Goal: Find specific page/section: Find specific page/section

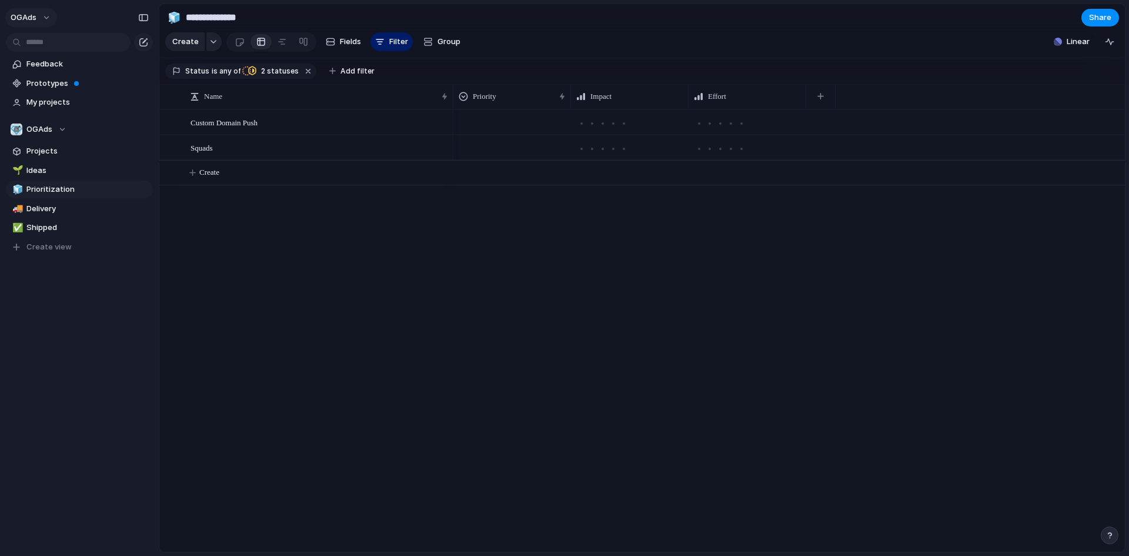
click at [52, 15] on button "OGAds" at bounding box center [31, 17] width 52 height 19
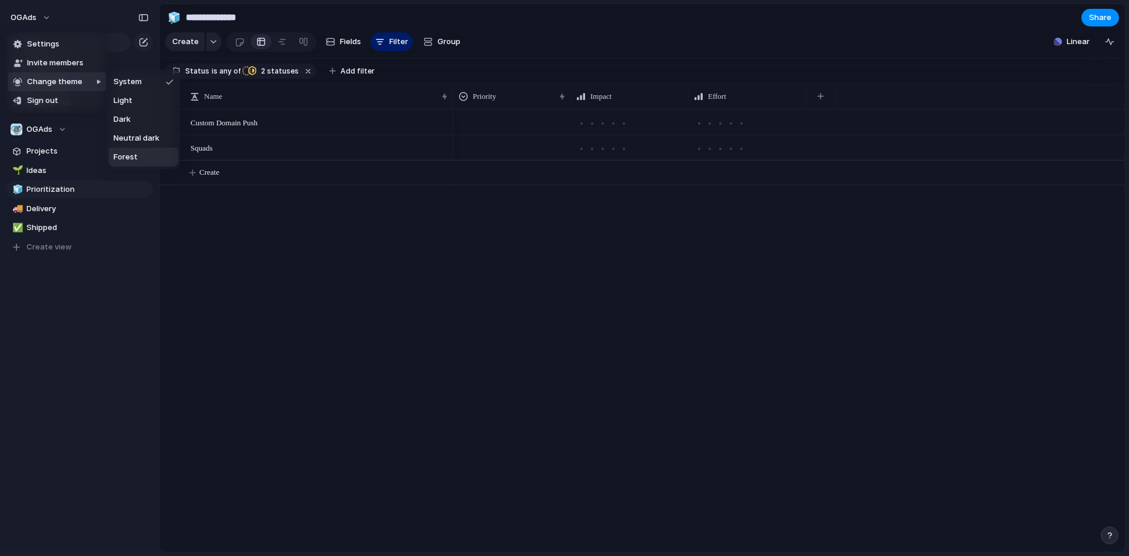
click at [139, 154] on li "Forest" at bounding box center [143, 157] width 69 height 19
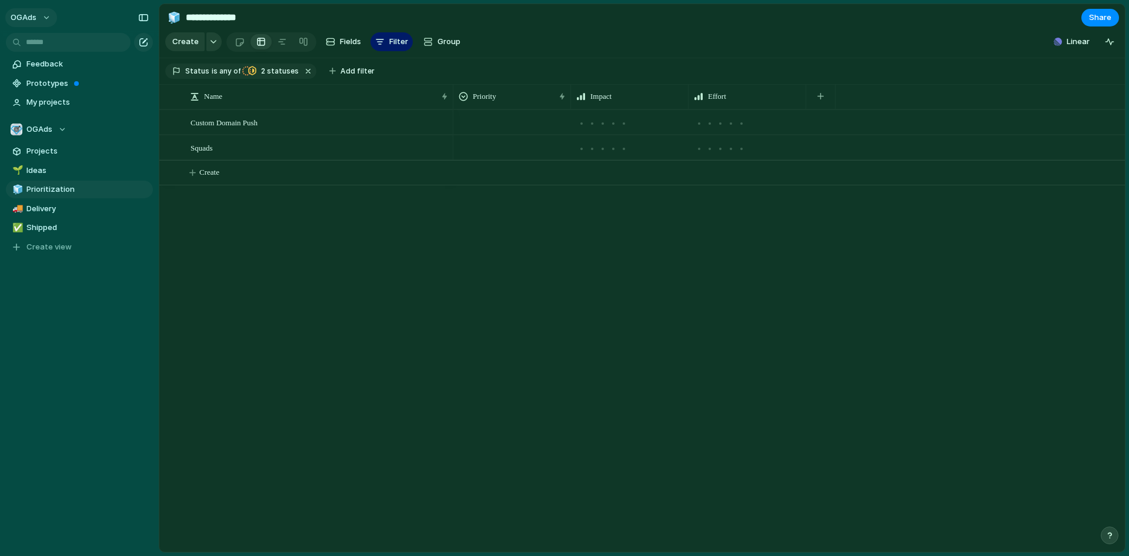
click at [42, 18] on button "OGAds" at bounding box center [31, 17] width 52 height 19
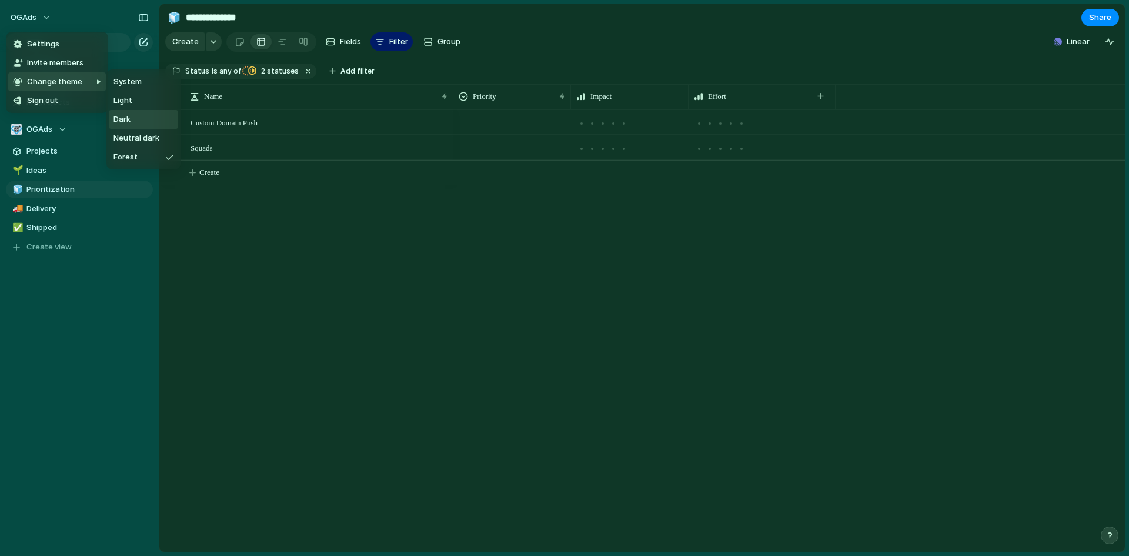
click at [125, 117] on span "Dark" at bounding box center [122, 120] width 17 height 12
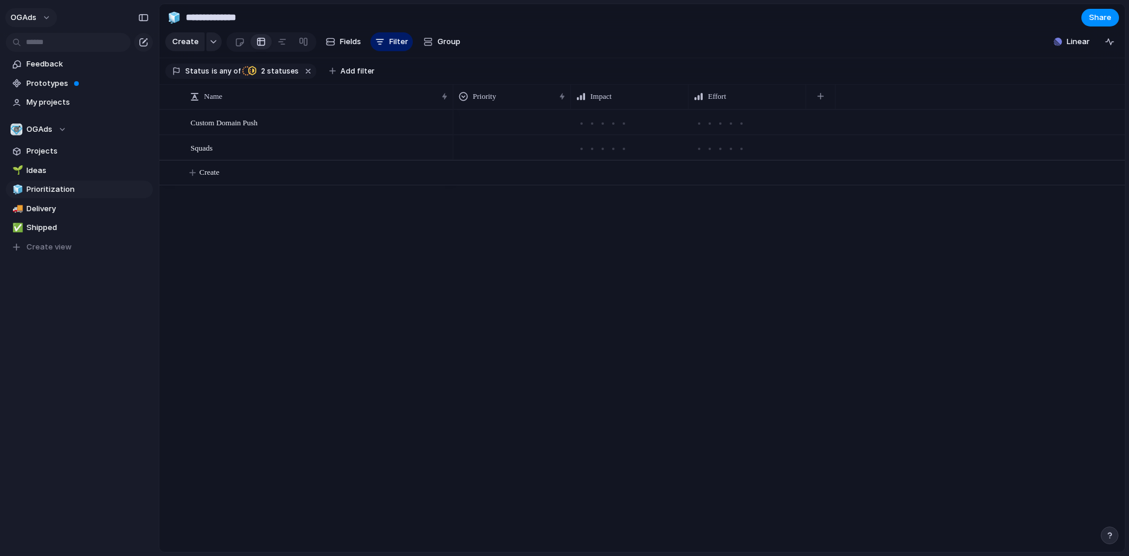
click at [42, 18] on button "OGAds" at bounding box center [31, 17] width 52 height 19
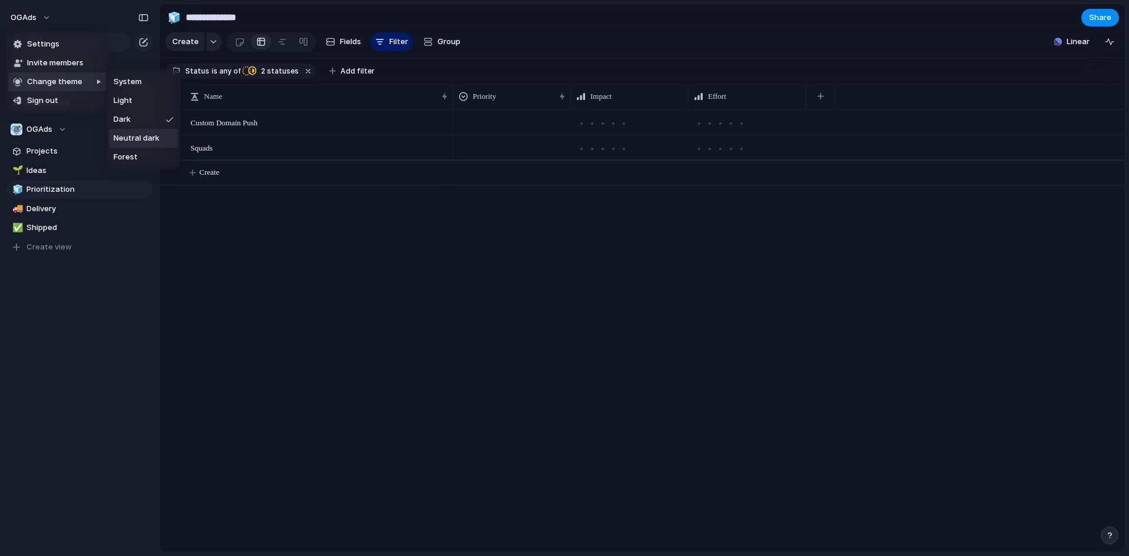
click at [126, 133] on span "Neutral dark" at bounding box center [137, 138] width 46 height 12
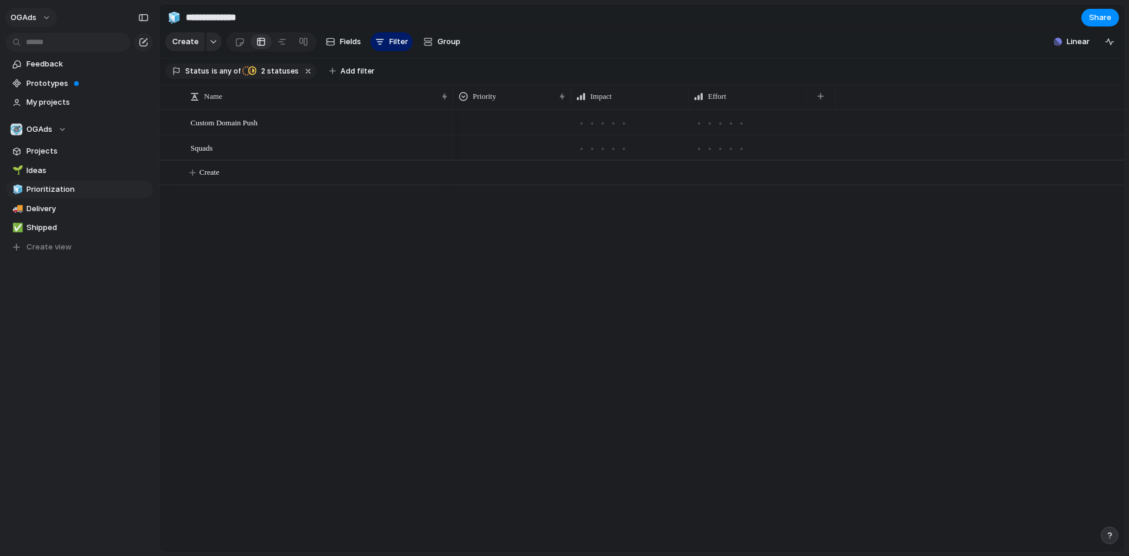
click at [42, 18] on button "OGAds" at bounding box center [31, 17] width 52 height 19
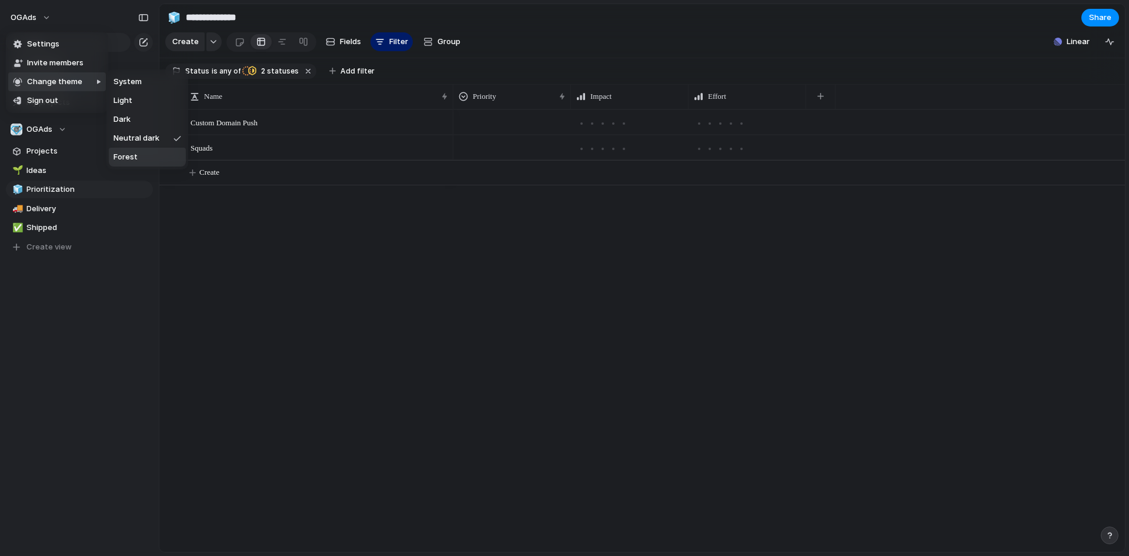
click at [120, 152] on span "Forest" at bounding box center [126, 157] width 24 height 12
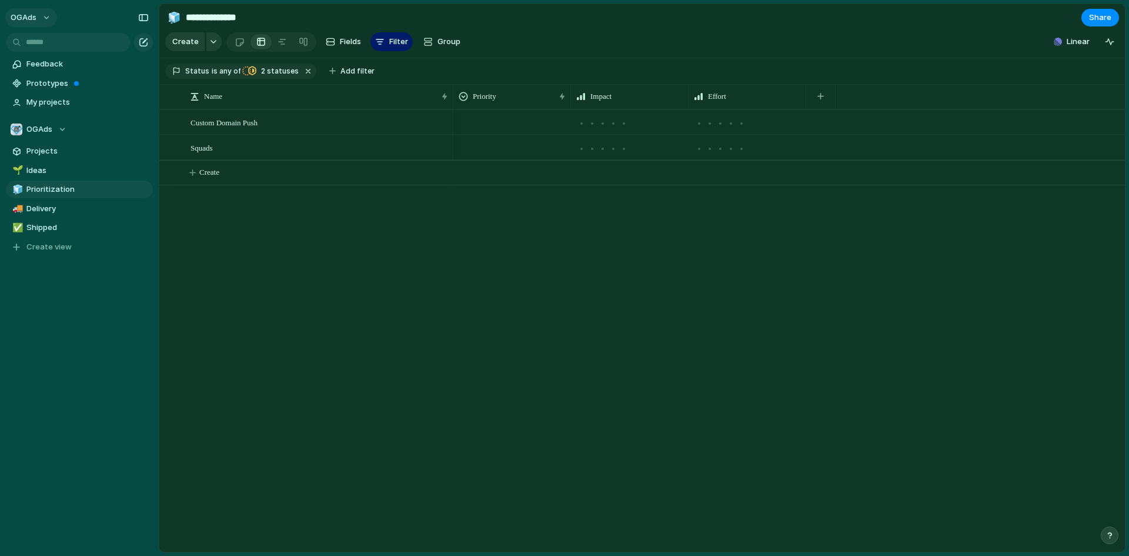
click at [40, 16] on button "OGAds" at bounding box center [31, 17] width 52 height 19
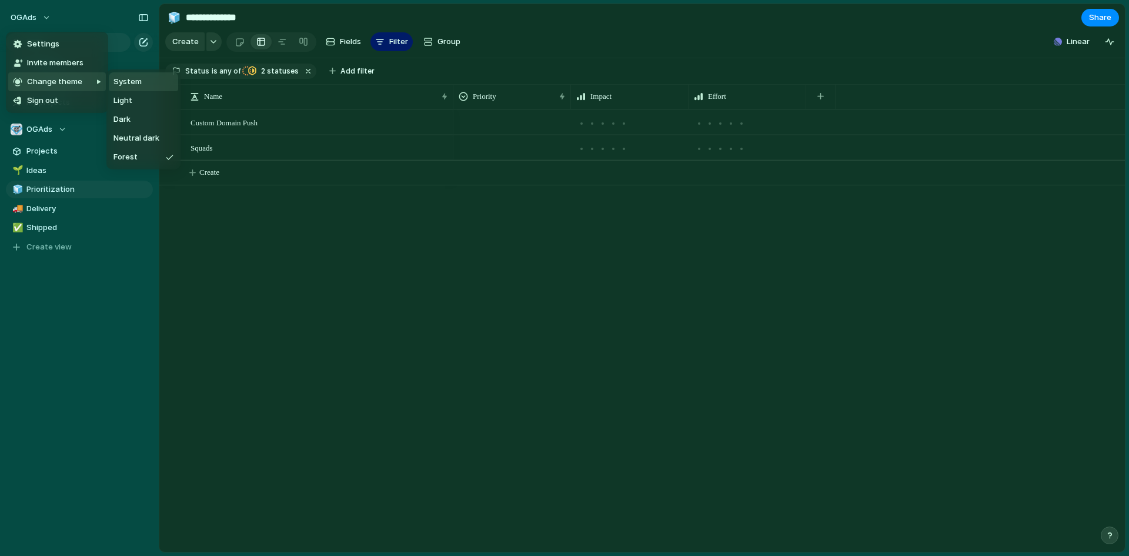
click at [126, 88] on li "System" at bounding box center [143, 81] width 69 height 19
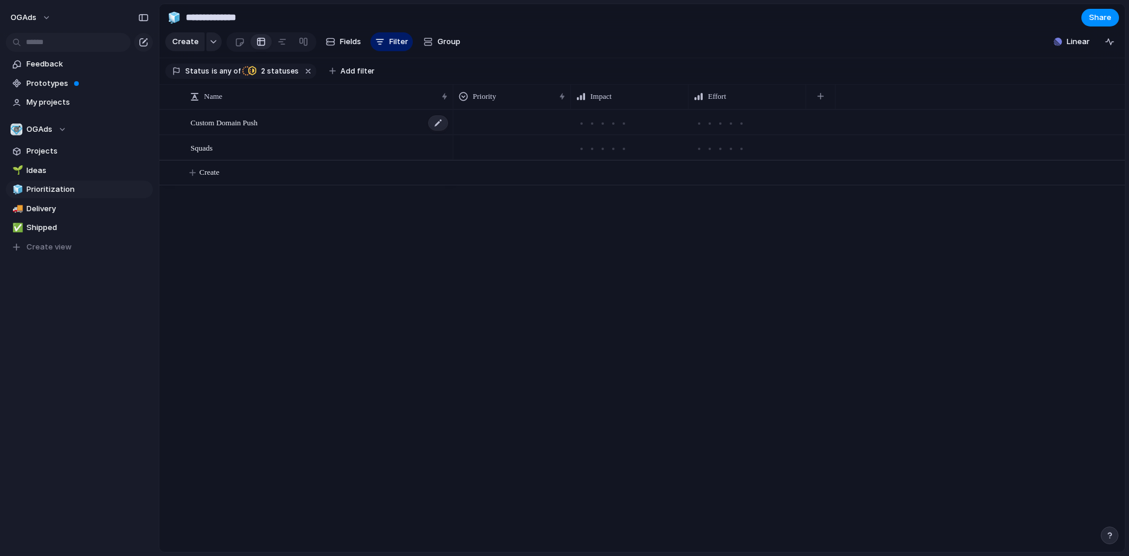
click at [241, 129] on span "Custom Domain Push" at bounding box center [224, 122] width 67 height 14
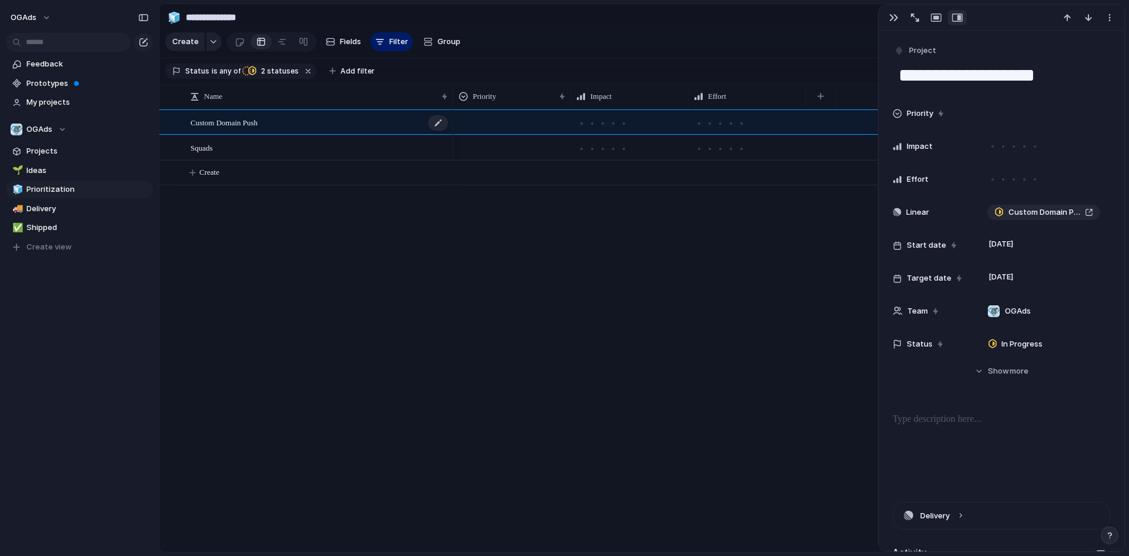
click at [241, 129] on span "Custom Domain Push" at bounding box center [224, 122] width 67 height 14
click at [38, 173] on span "Ideas" at bounding box center [87, 171] width 122 height 12
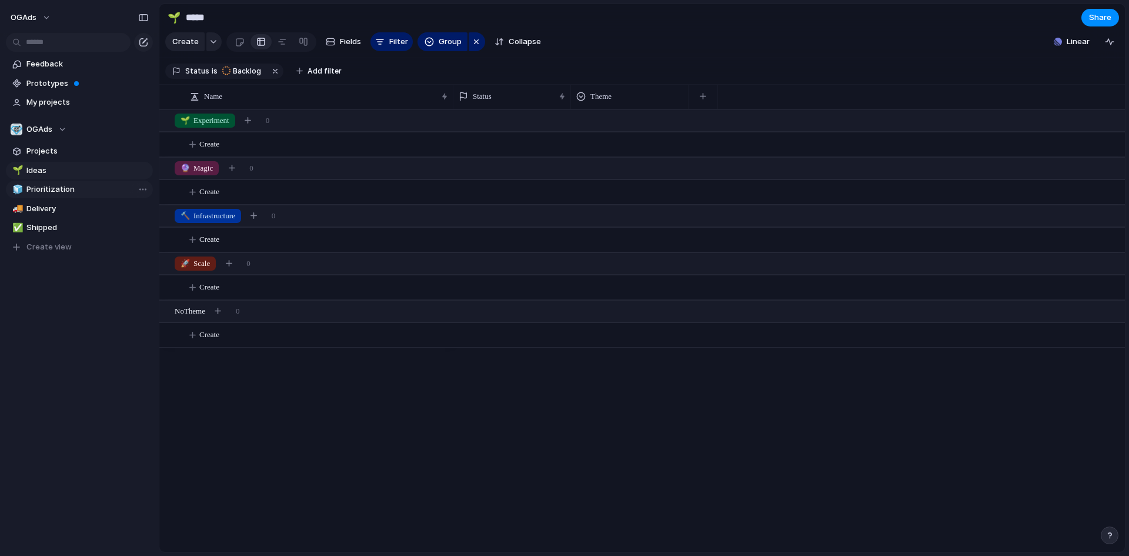
click at [39, 191] on span "Prioritization" at bounding box center [87, 189] width 122 height 12
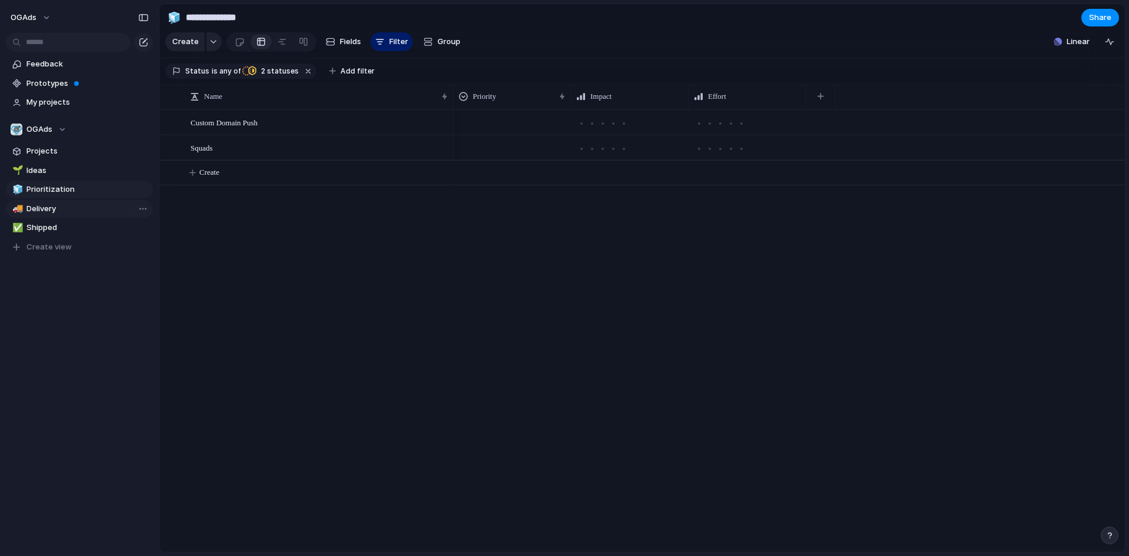
click at [39, 207] on span "Delivery" at bounding box center [87, 209] width 122 height 12
click at [40, 222] on span "Shipped" at bounding box center [87, 228] width 122 height 12
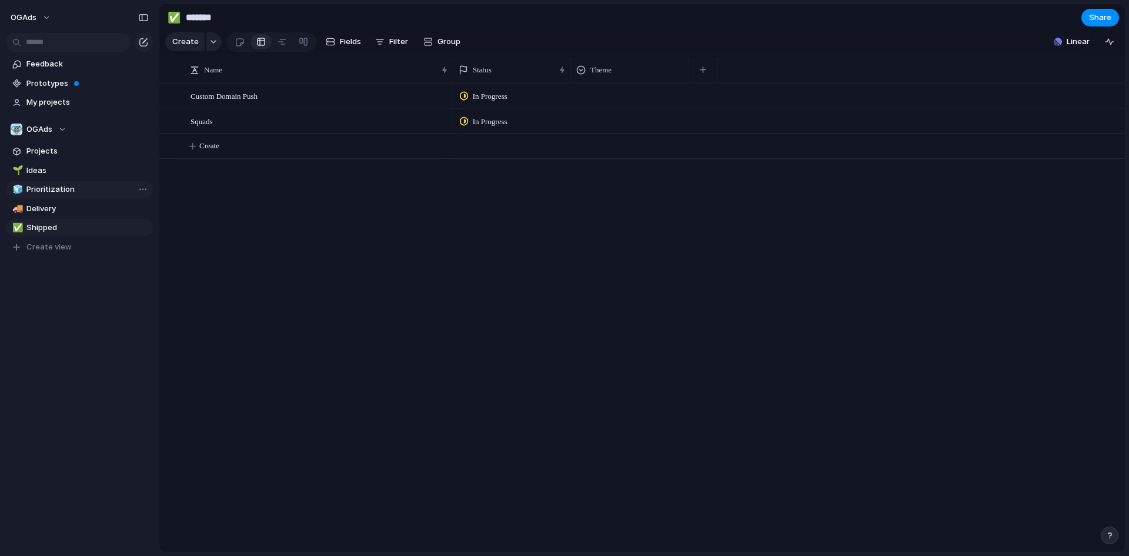
click at [39, 185] on span "Prioritization" at bounding box center [87, 189] width 122 height 12
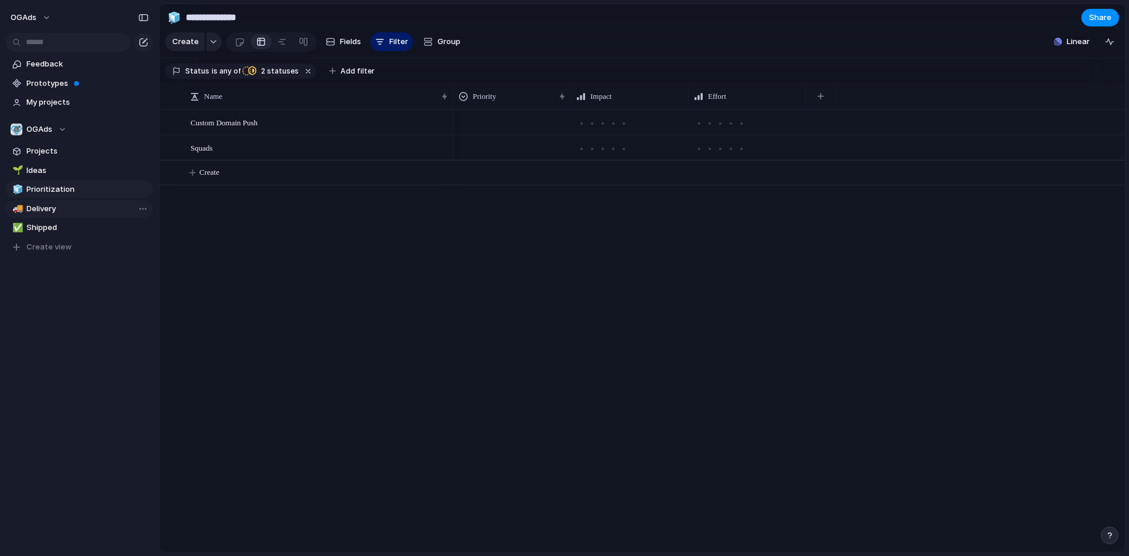
click at [45, 205] on span "Delivery" at bounding box center [87, 209] width 122 height 12
click at [39, 225] on span "Shipped" at bounding box center [87, 228] width 122 height 12
type input "*******"
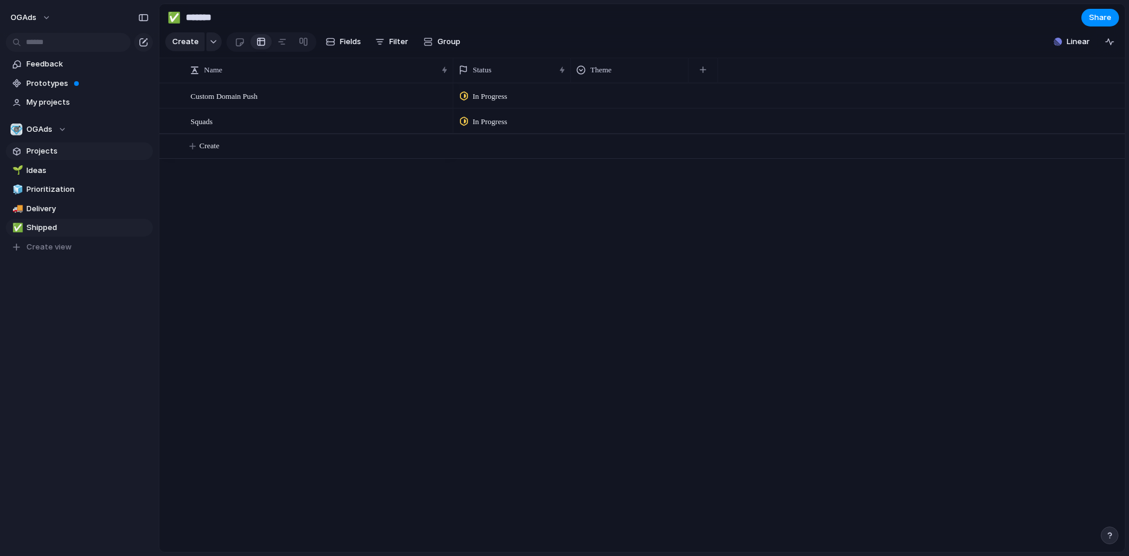
click at [55, 153] on span "Projects" at bounding box center [87, 151] width 122 height 12
click at [53, 173] on span "Ideas" at bounding box center [87, 171] width 122 height 12
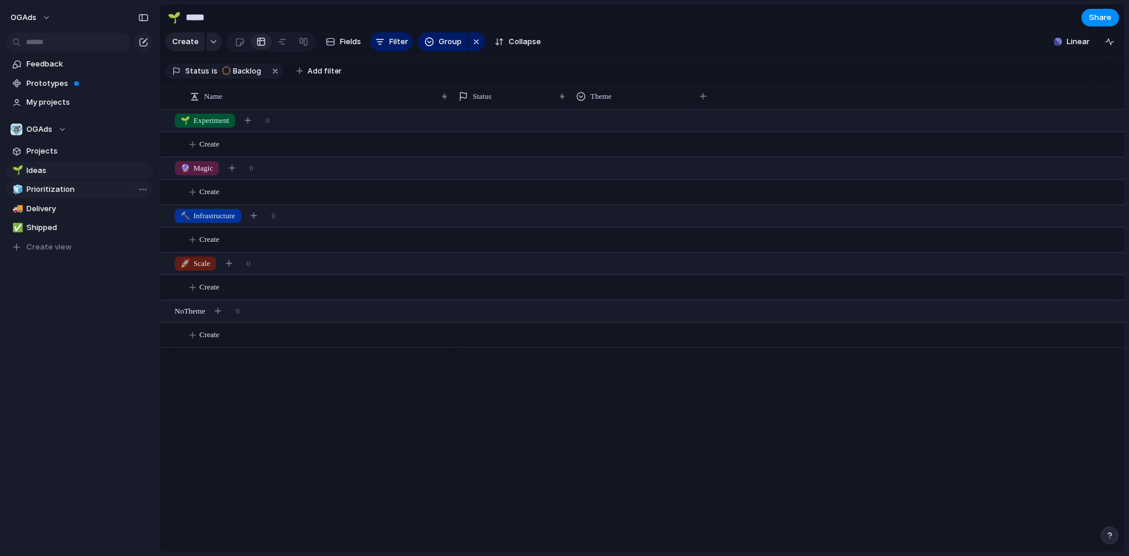
click at [52, 188] on span "Prioritization" at bounding box center [87, 189] width 122 height 12
type input "**********"
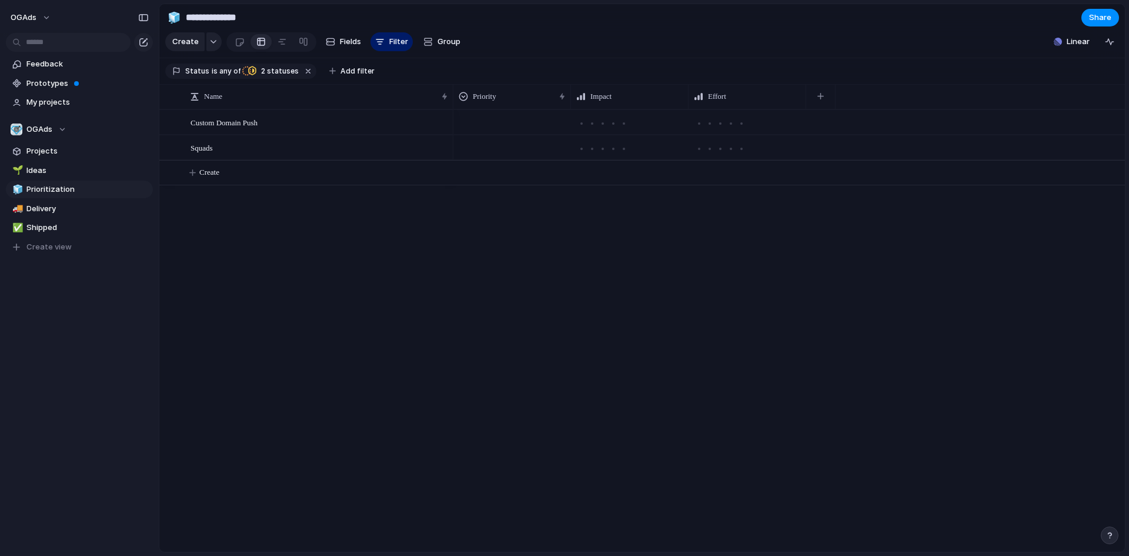
click at [475, 129] on div at bounding box center [512, 120] width 116 height 19
click at [478, 138] on div "Urgent High Medium Low" at bounding box center [564, 278] width 1129 height 556
click at [823, 99] on div "button" at bounding box center [820, 96] width 6 height 6
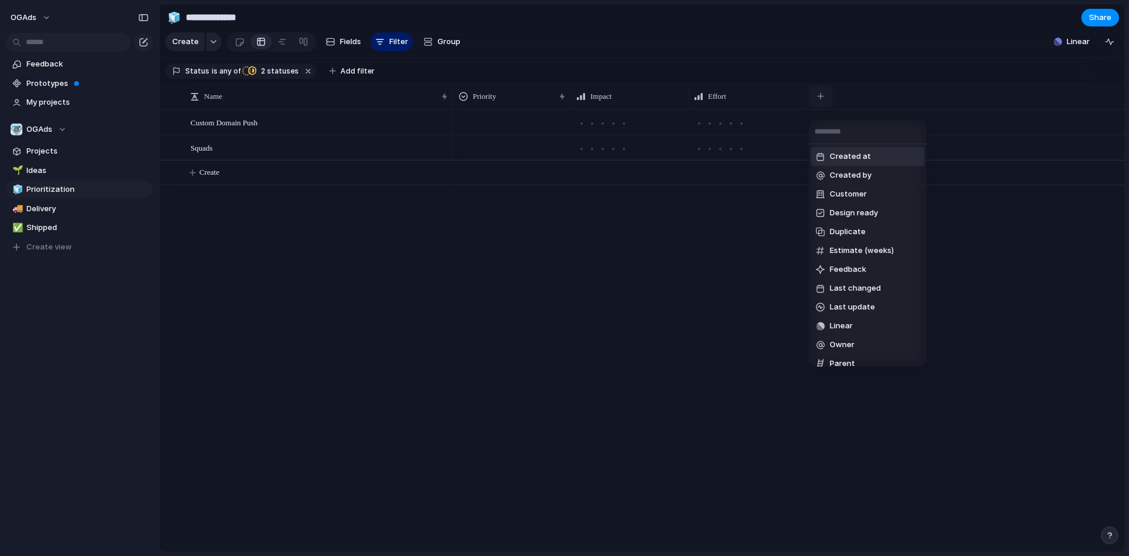
click at [823, 106] on div "Created at Created by Customer Design ready Duplicate Estimate (weeks) Feedback…" at bounding box center [564, 278] width 1129 height 556
